Goal: Transaction & Acquisition: Purchase product/service

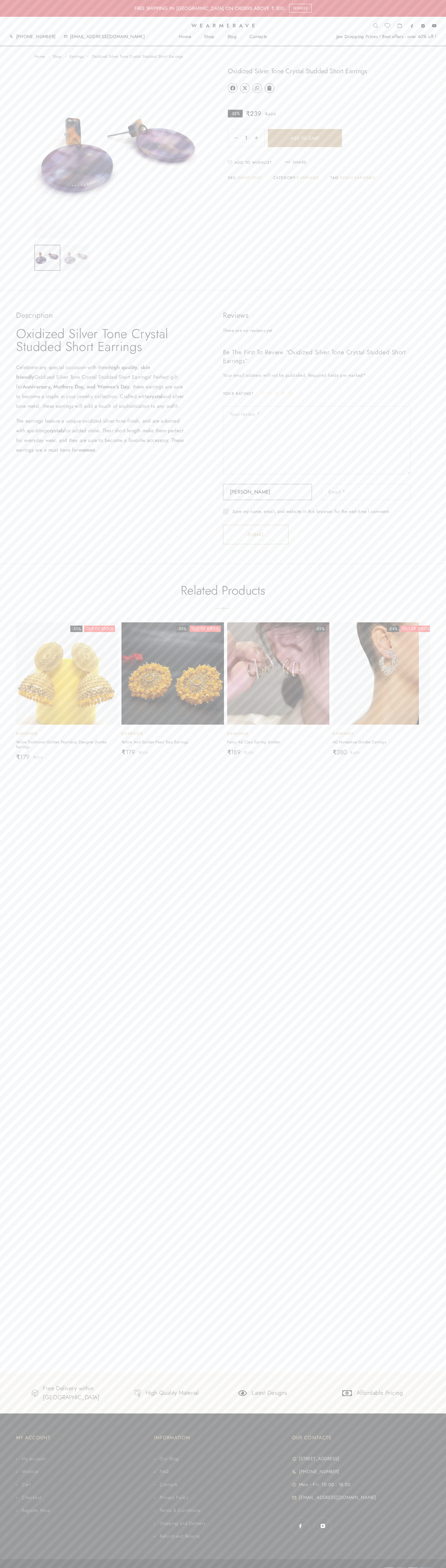
type input "Kaur Sneha"
click at [305, 138] on button "Add to cart" at bounding box center [305, 138] width 74 height 18
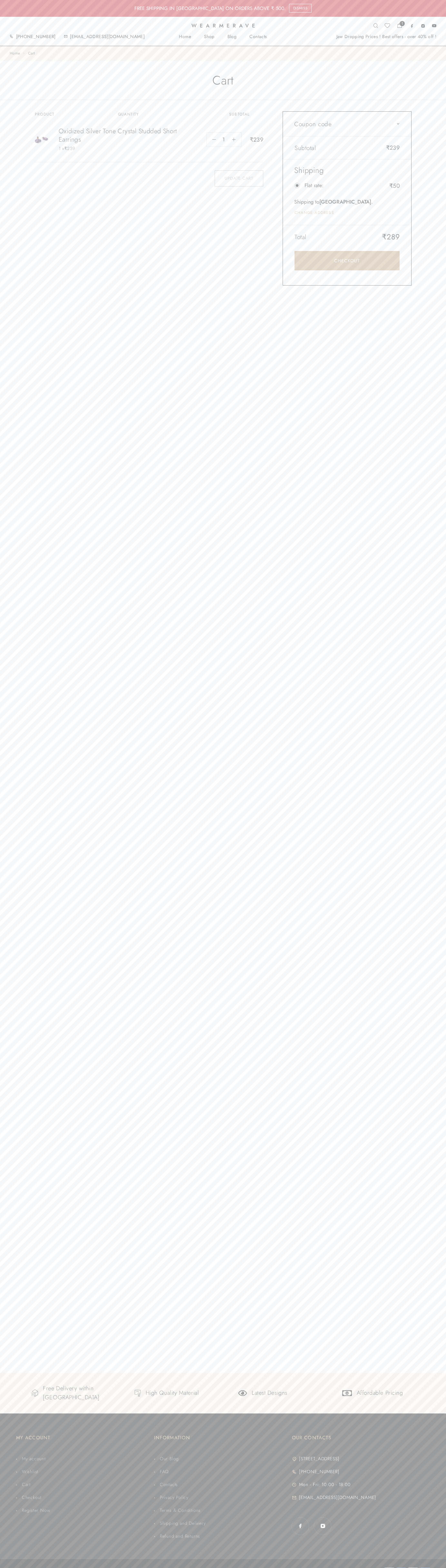
click at [347, 260] on link "Checkout" at bounding box center [347, 261] width 105 height 20
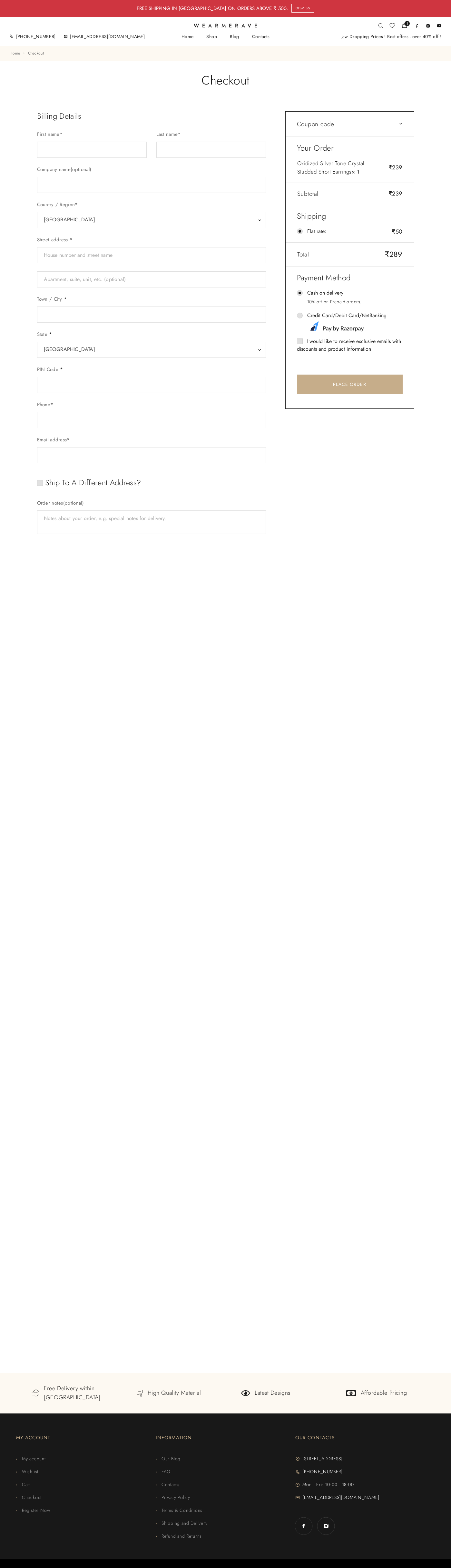
select select "GJ"
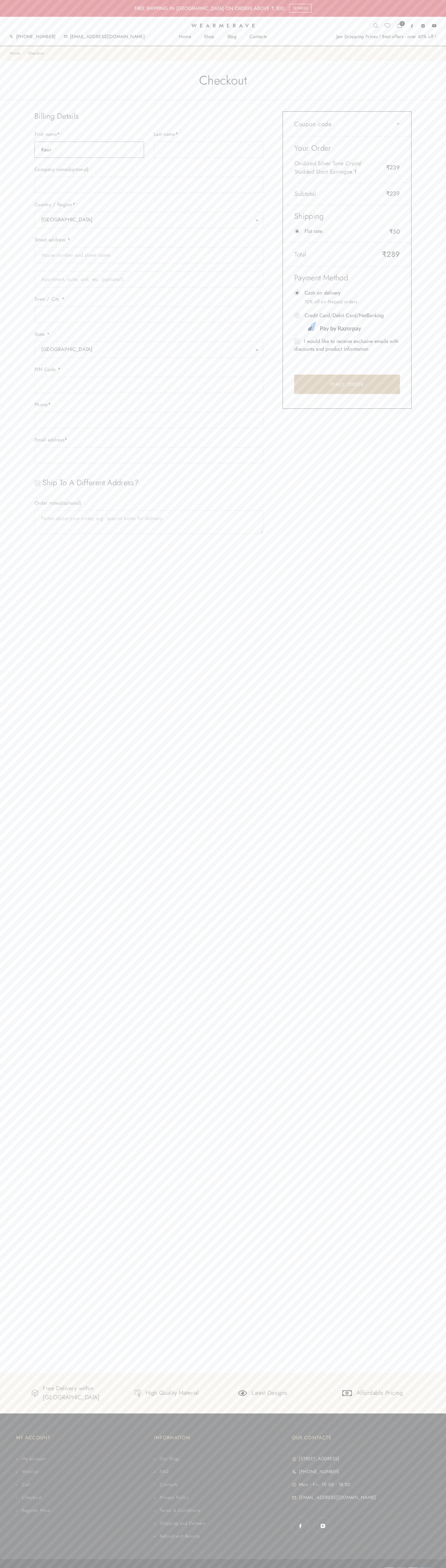
type input "Kaur"
type input "Sneha"
type input "Kaur Sneha"
type input "Unitech Signature Tower-II, Tower-B, Sector-15, Part-II Village Silokhera"
type input "First floor"
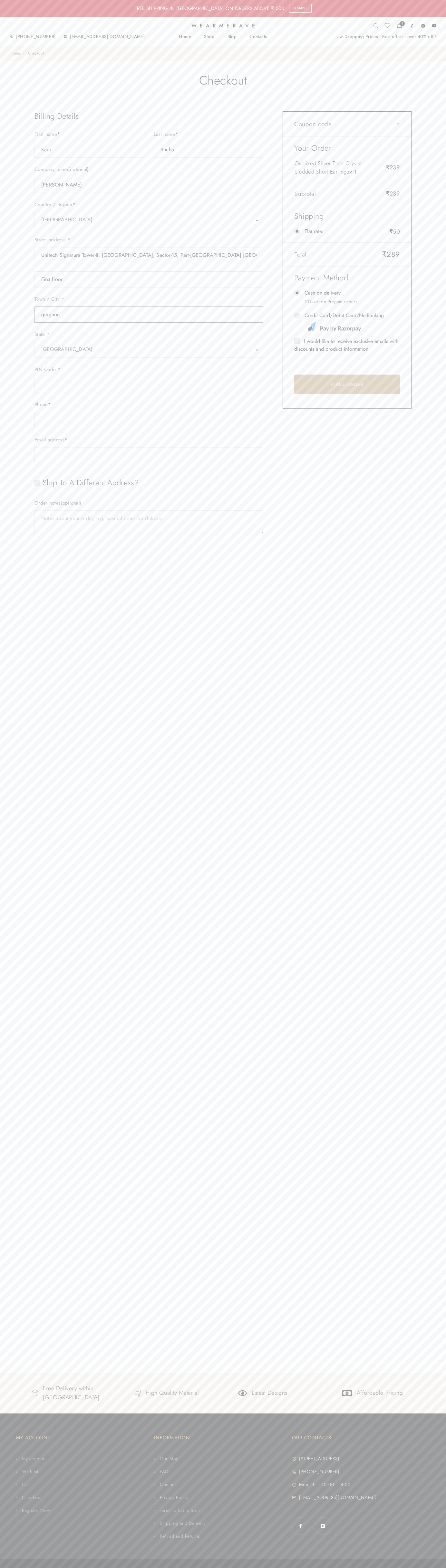
type input "gurgaon"
click at [149, 350] on span "Gujarat" at bounding box center [149, 349] width 216 height 9
select select "HR"
type input "johnsmith008@storebotmail.joonix.n122012201220122012201220122012201220122008067…"
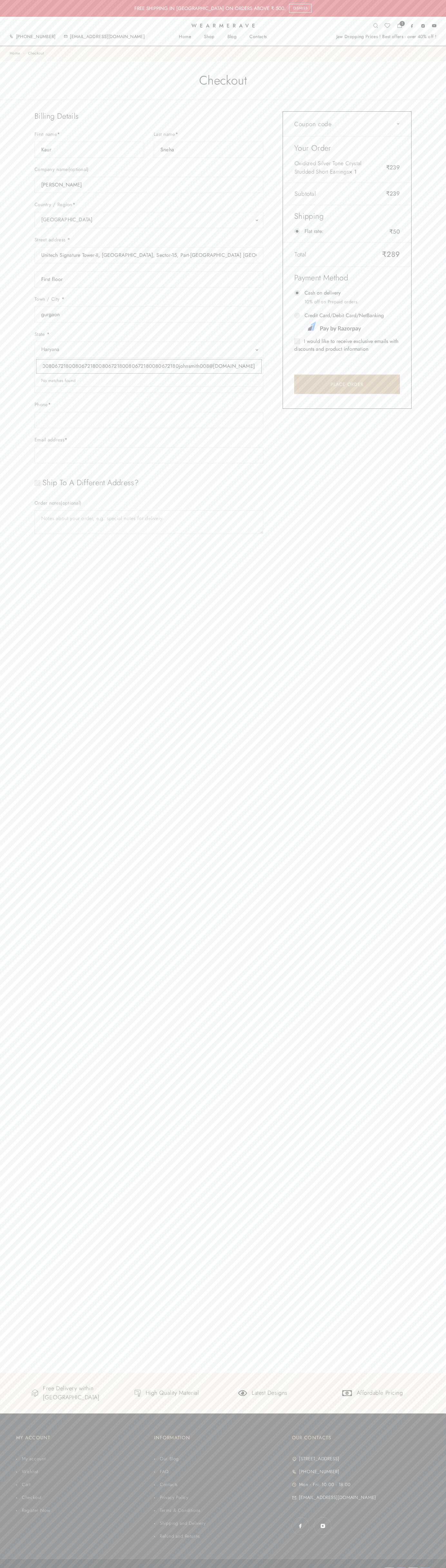
scroll to position [0, 337]
click at [298, 315] on input "Credit Card/Debit Card/NetBanking" at bounding box center [298, 315] width 6 height 6
radio input "true"
type input "johnsmith008@storebotmail.joonix.net"
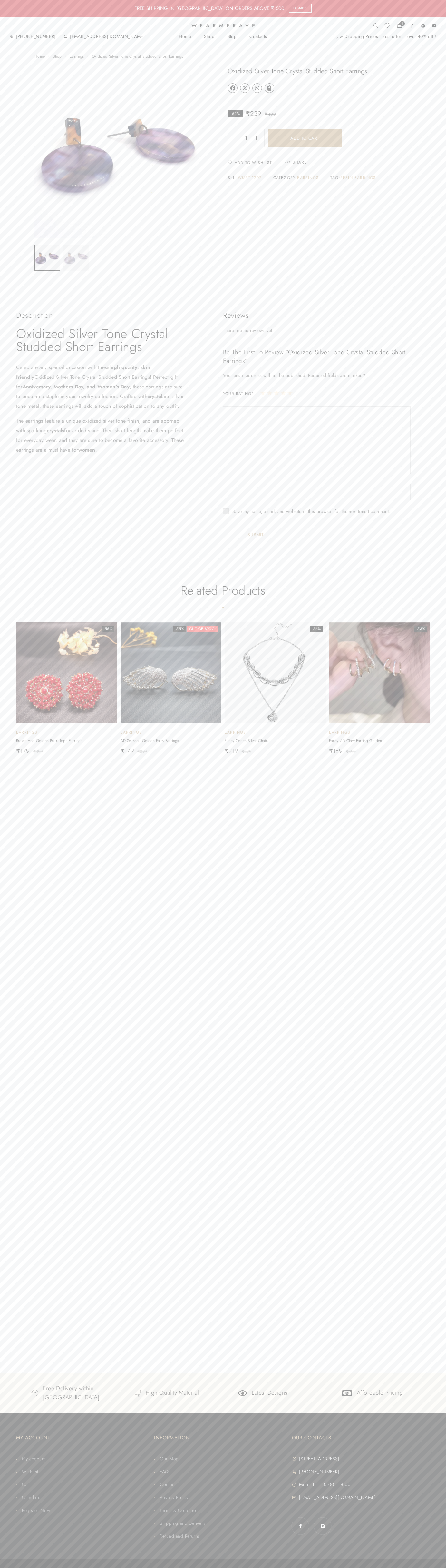
click at [245, 88] on icon at bounding box center [245, 88] width 5 height 5
